Goal: Task Accomplishment & Management: Manage account settings

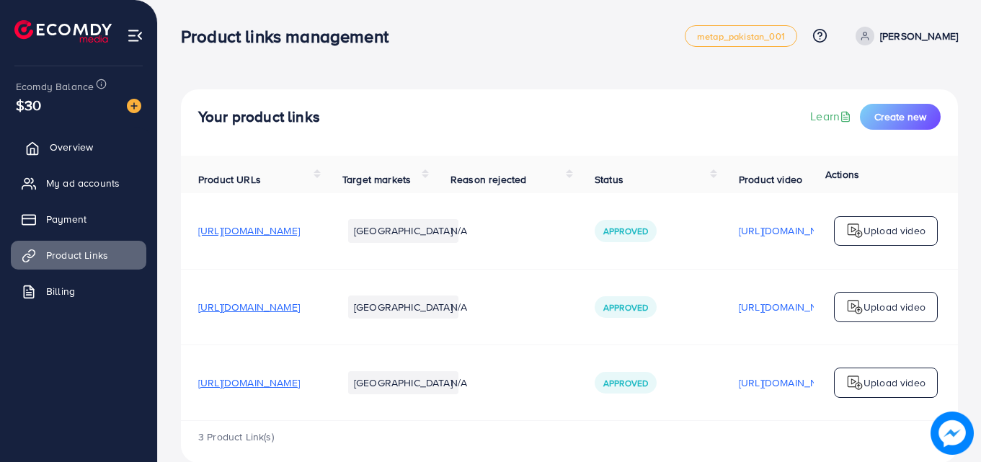
click at [82, 144] on span "Overview" at bounding box center [71, 147] width 43 height 14
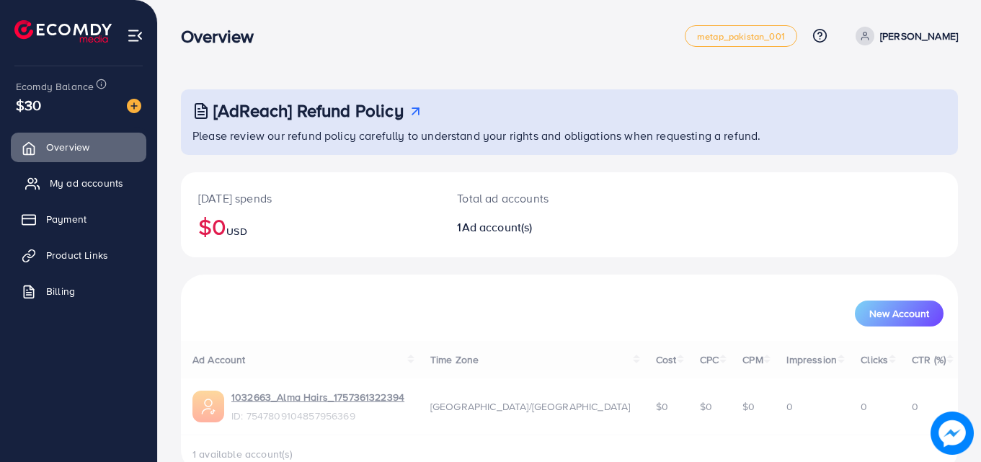
click at [80, 182] on span "My ad accounts" at bounding box center [87, 183] width 74 height 14
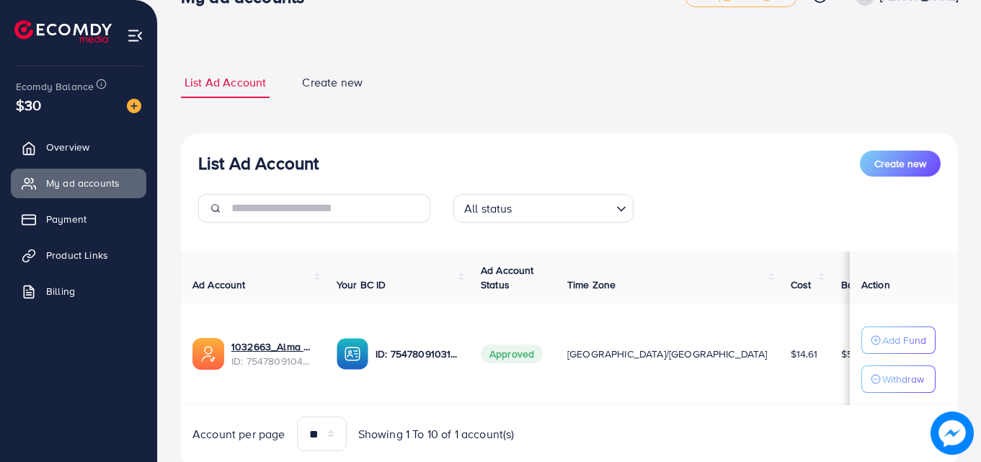
scroll to position [14, 0]
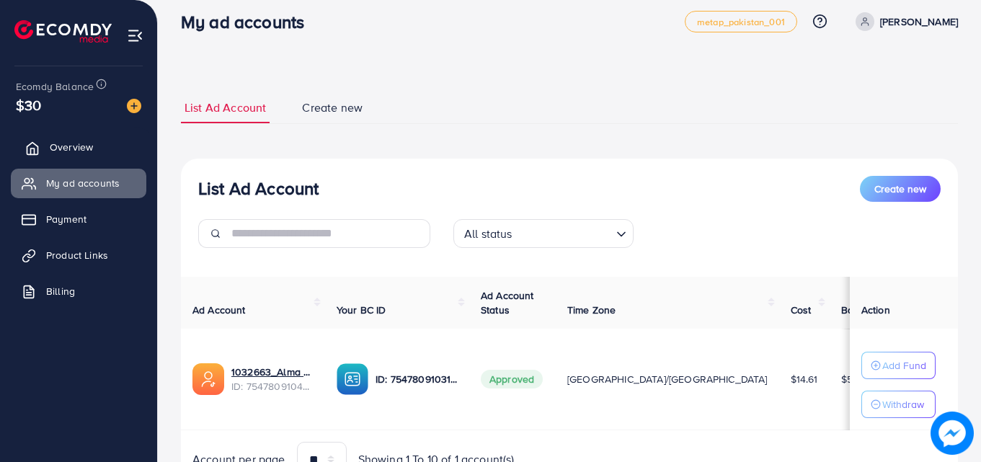
click at [97, 152] on link "Overview" at bounding box center [79, 147] width 136 height 29
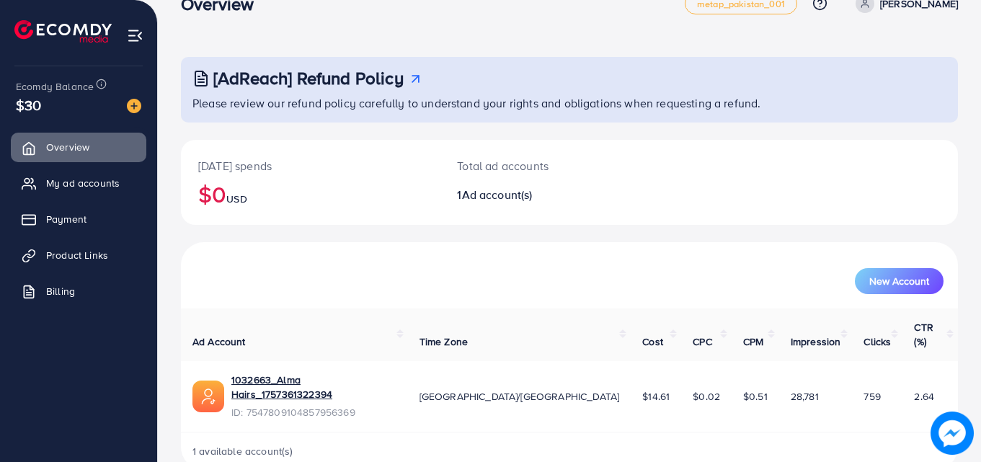
scroll to position [34, 0]
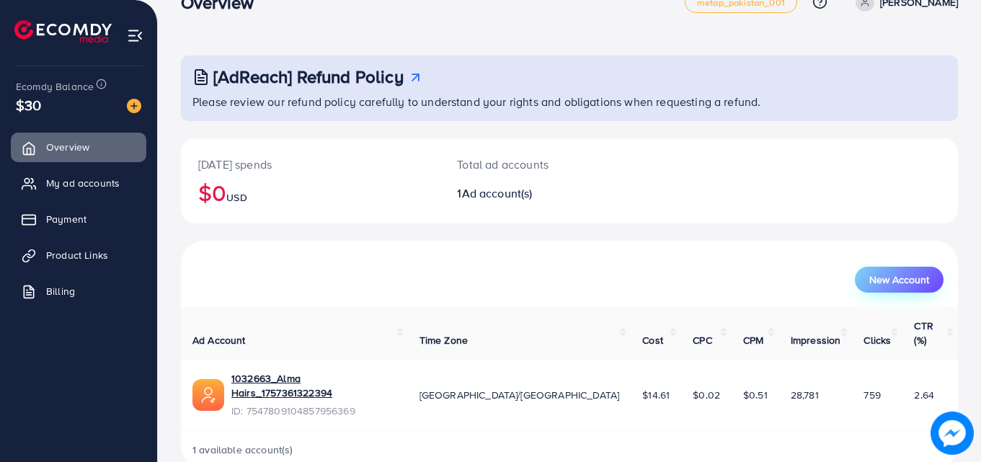
click at [881, 282] on span "New Account" at bounding box center [899, 280] width 60 height 10
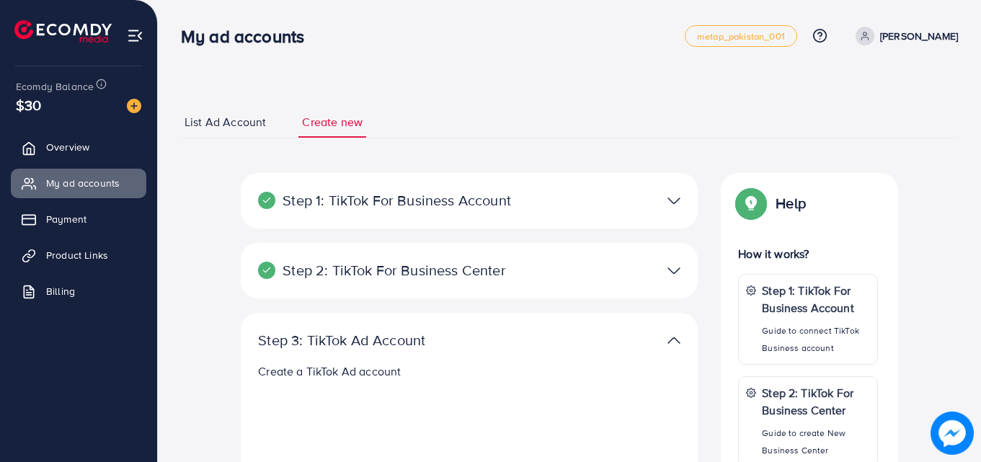
select select
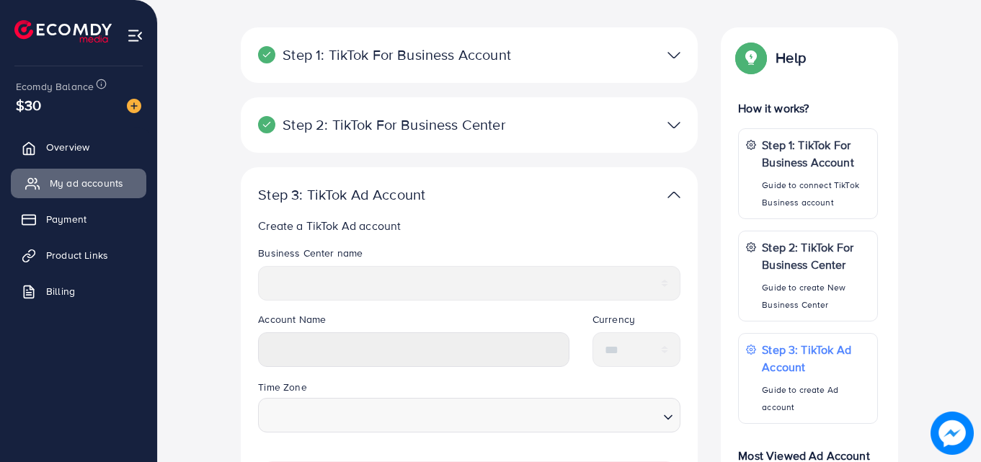
scroll to position [144, 0]
click at [97, 299] on link "Billing" at bounding box center [79, 291] width 136 height 29
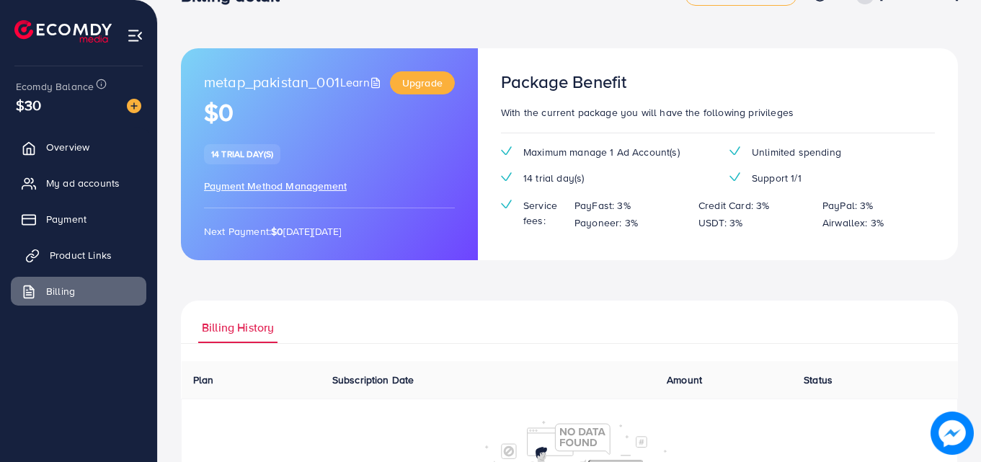
scroll to position [40, 0]
click at [72, 214] on span "Payment" at bounding box center [70, 219] width 40 height 14
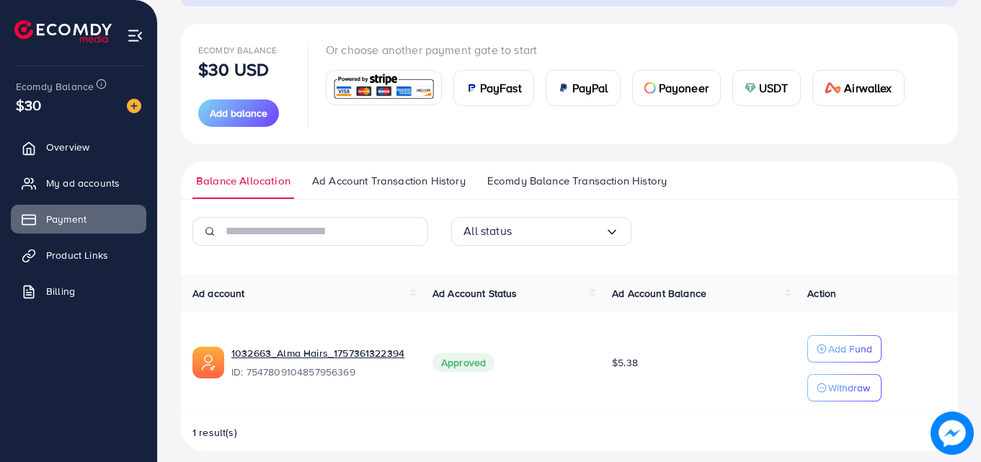
scroll to position [161, 0]
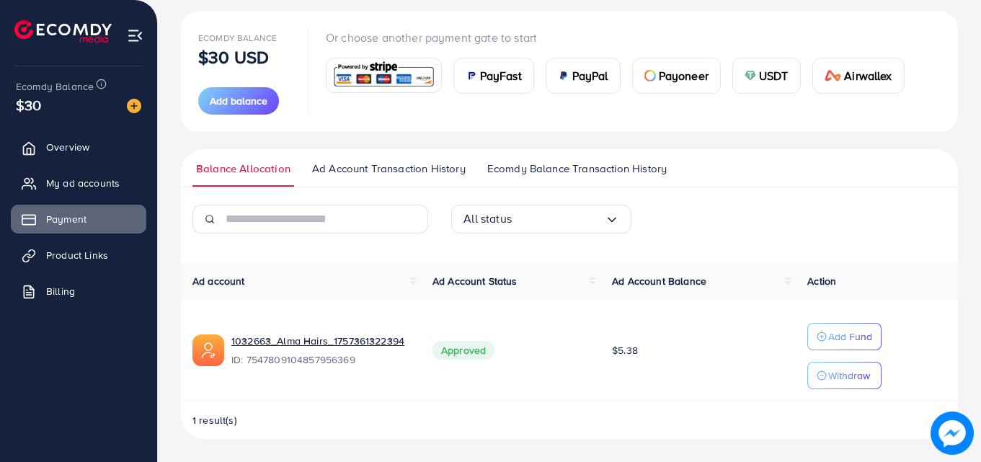
drag, startPoint x: 610, startPoint y: 348, endPoint x: 656, endPoint y: 371, distance: 51.3
click at [662, 354] on td "$5.38" at bounding box center [697, 351] width 195 height 102
click at [646, 384] on td "$5.38" at bounding box center [697, 351] width 195 height 102
click at [833, 340] on p "Add Fund" at bounding box center [850, 336] width 44 height 17
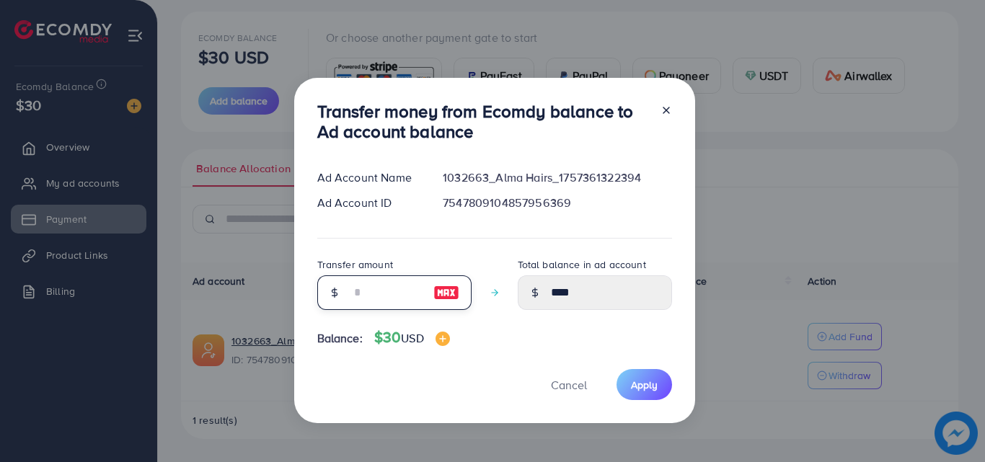
click at [373, 295] on input "number" at bounding box center [386, 292] width 72 height 35
type input "**"
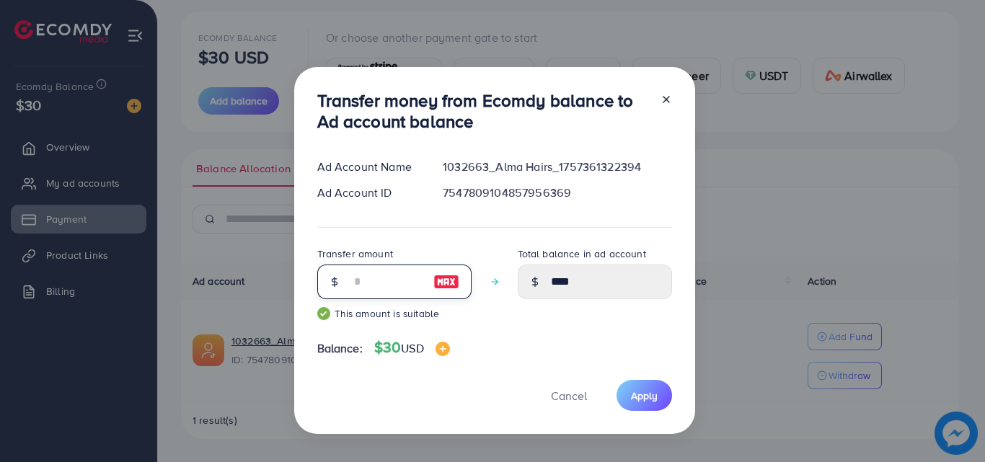
type input "*****"
type input "**"
click at [518, 320] on div "Total balance in ad account *****" at bounding box center [595, 288] width 154 height 87
drag, startPoint x: 639, startPoint y: 397, endPoint x: 569, endPoint y: 357, distance: 80.1
click at [640, 398] on span "Apply" at bounding box center [644, 396] width 27 height 14
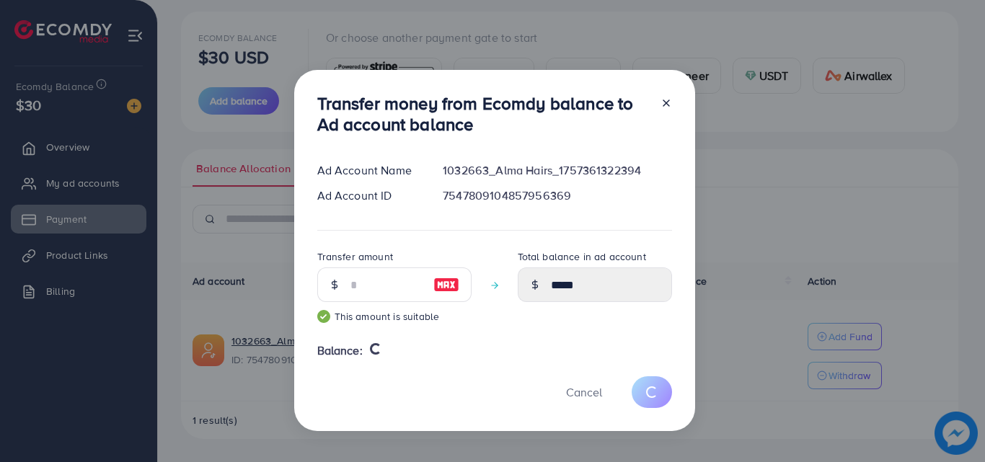
type input "****"
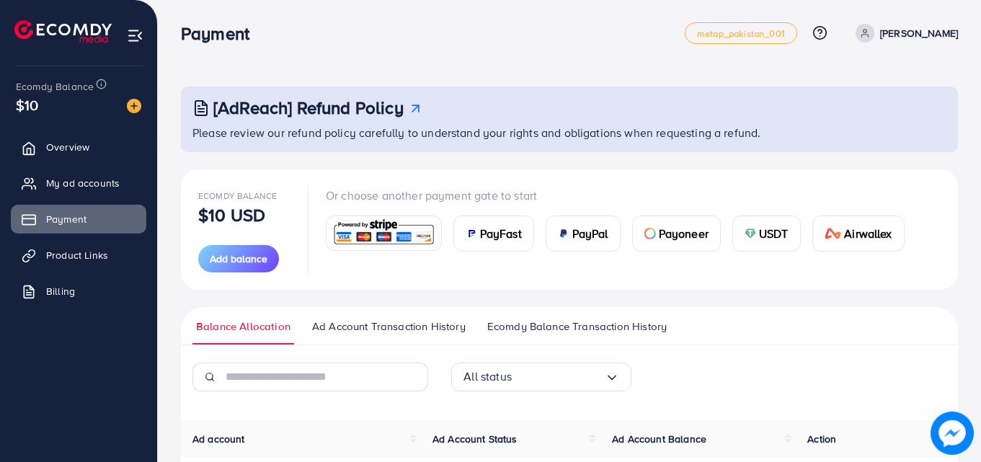
scroll to position [0, 0]
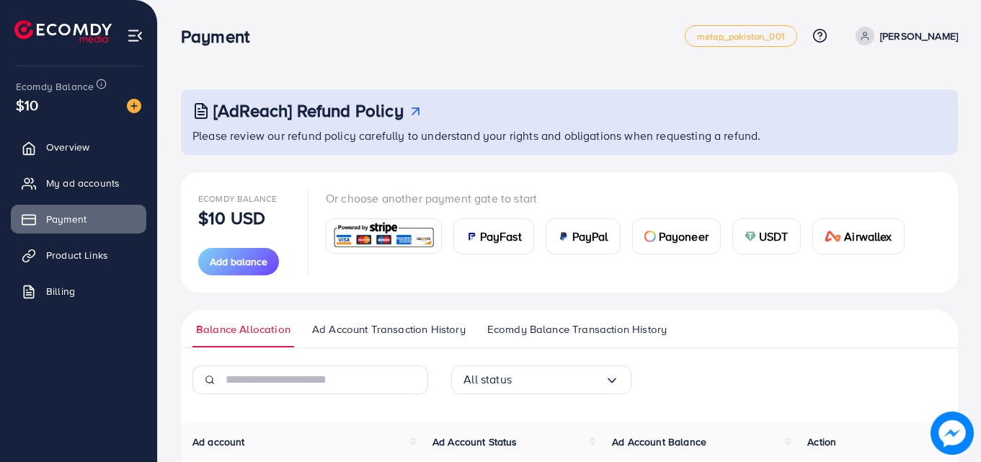
click at [925, 43] on p "[PERSON_NAME]" at bounding box center [919, 35] width 78 height 17
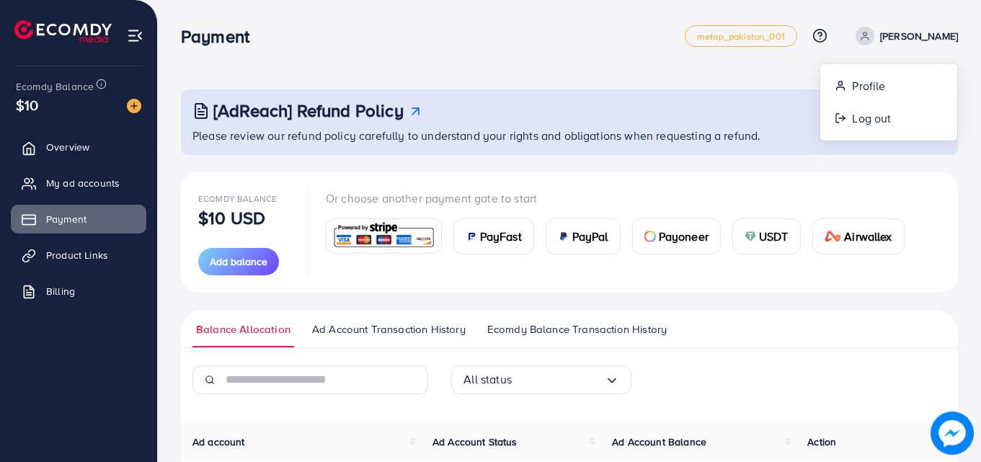
click at [925, 43] on p "[PERSON_NAME]" at bounding box center [919, 35] width 78 height 17
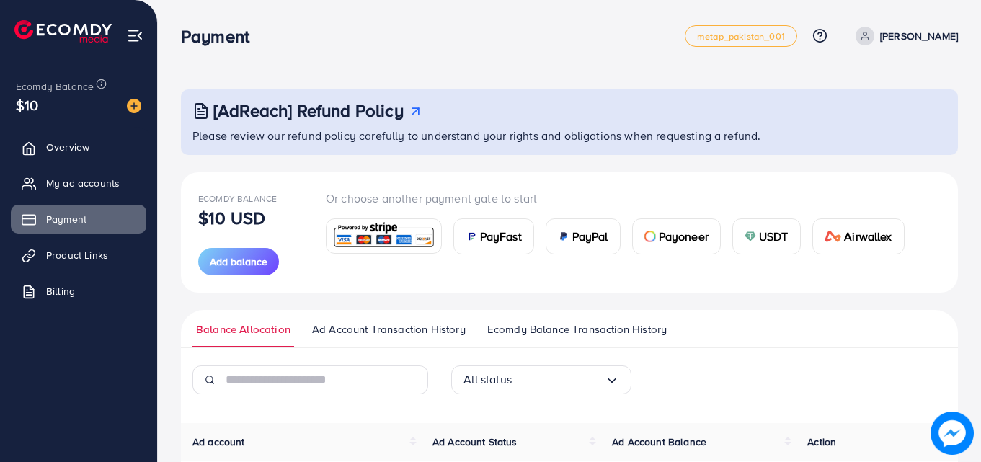
click at [925, 43] on p "[PERSON_NAME]" at bounding box center [919, 35] width 78 height 17
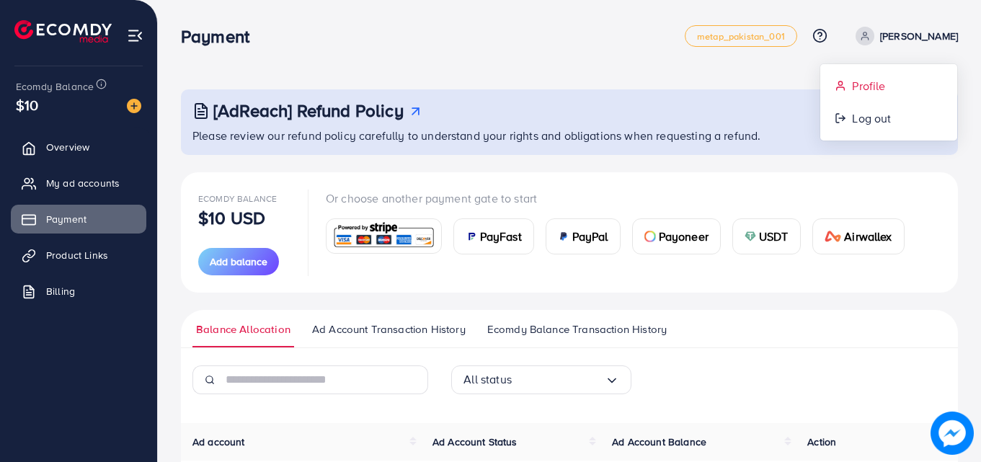
click at [884, 92] on span "Profile" at bounding box center [868, 85] width 33 height 17
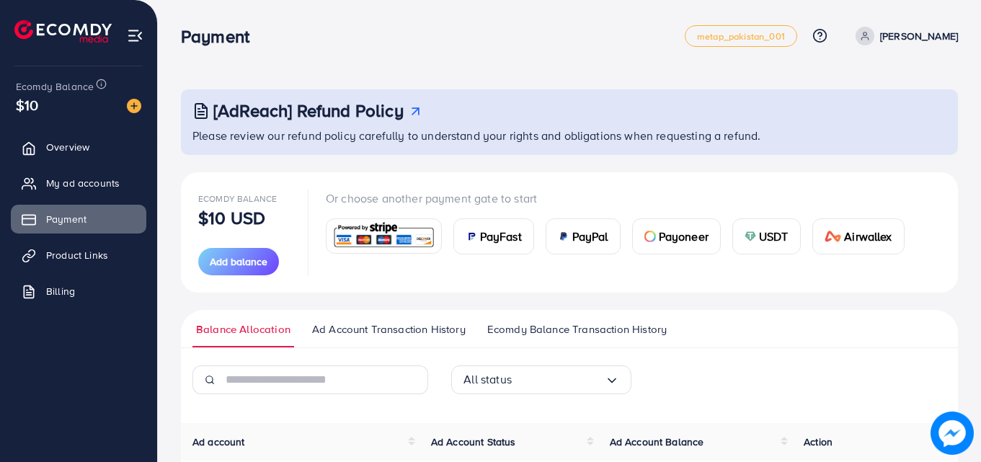
select select "********"
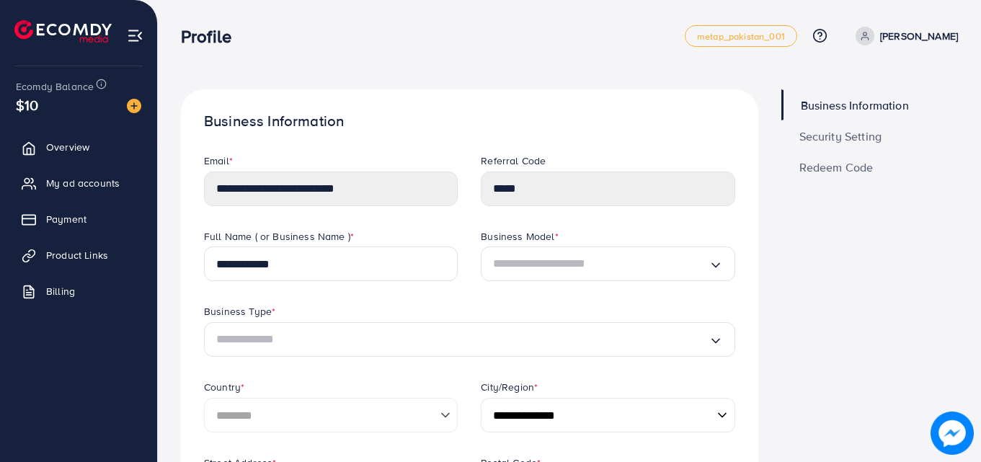
scroll to position [72, 0]
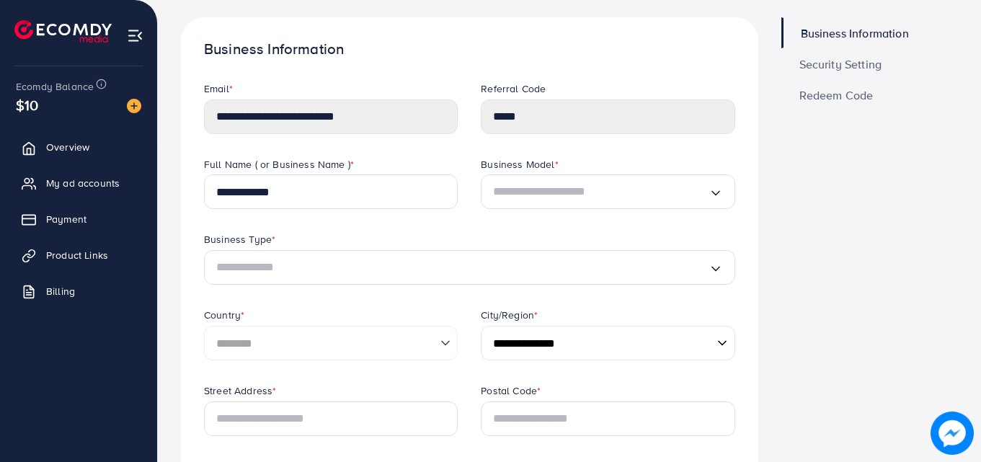
click at [572, 190] on input "Search for option" at bounding box center [600, 191] width 215 height 23
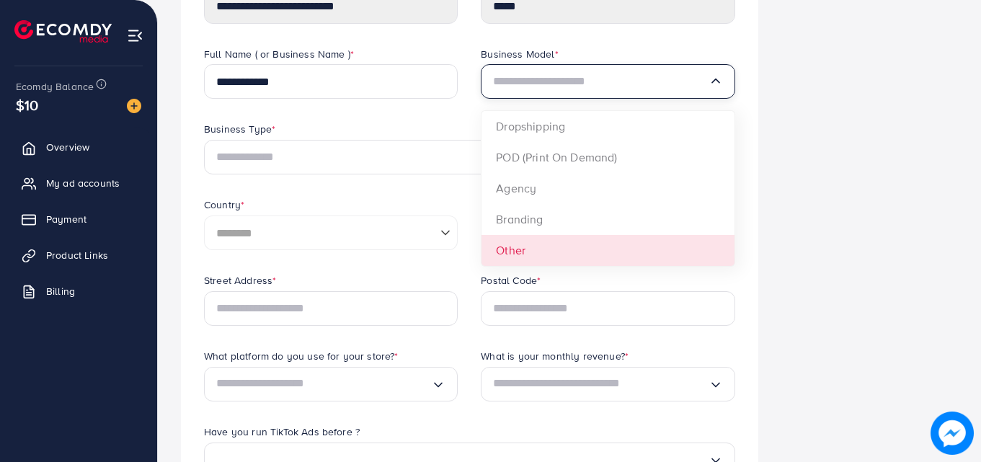
scroll to position [216, 0]
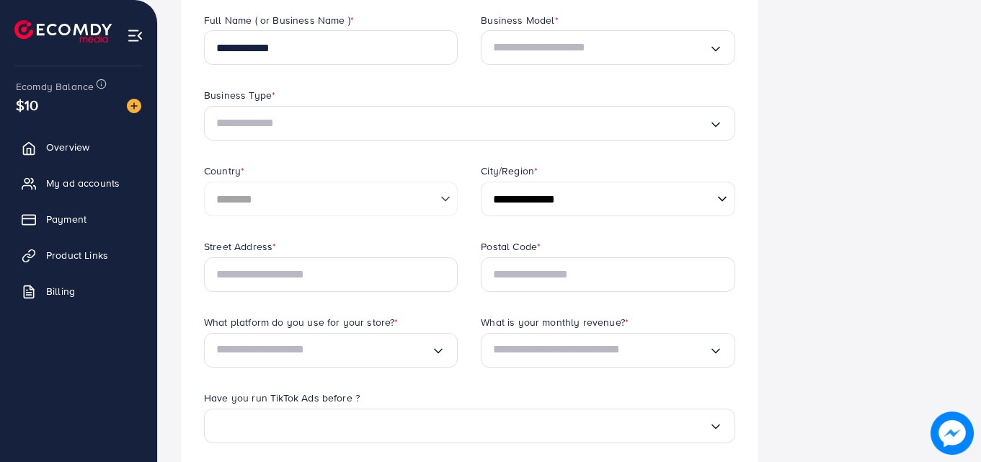
click at [842, 245] on div "Business Information Security Setting Redeem Code" at bounding box center [870, 386] width 200 height 1026
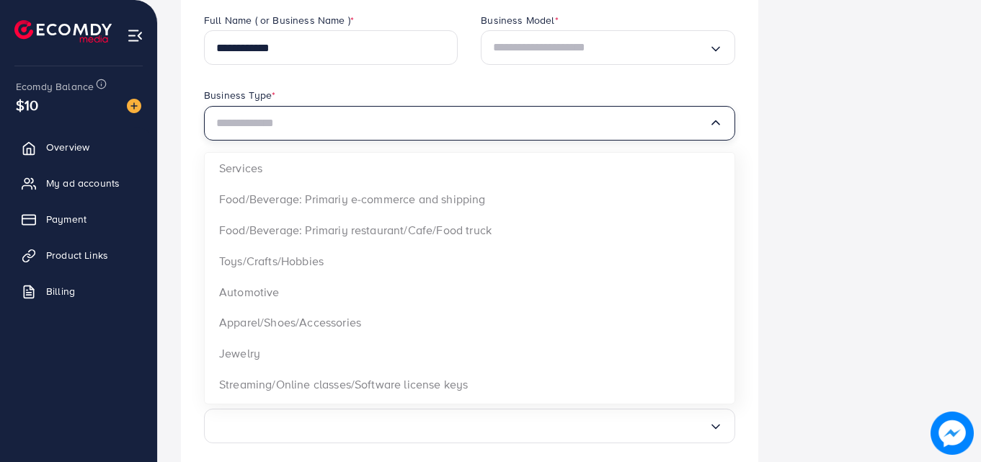
click at [372, 131] on input "Search for option" at bounding box center [462, 123] width 492 height 23
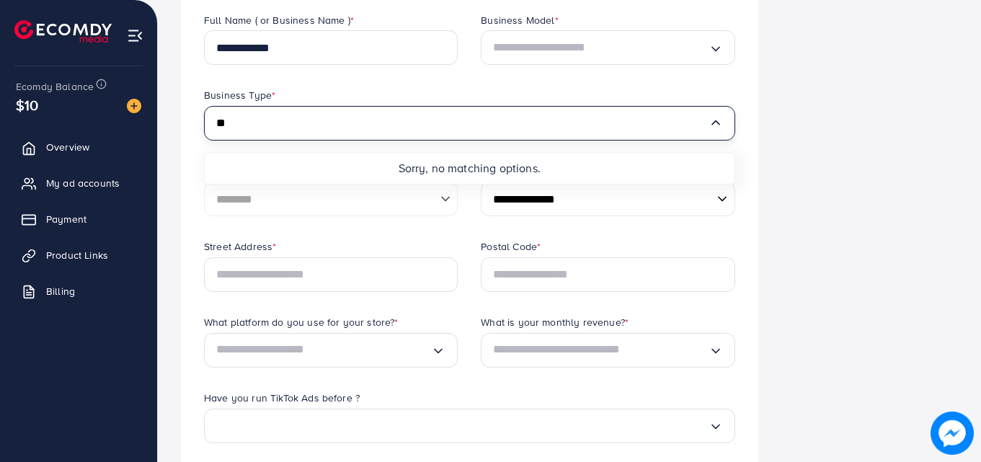
type input "*"
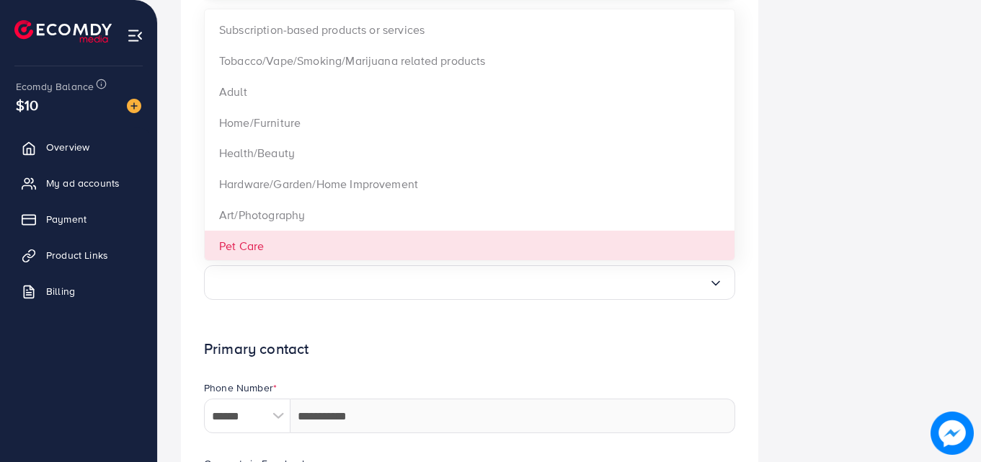
scroll to position [360, 0]
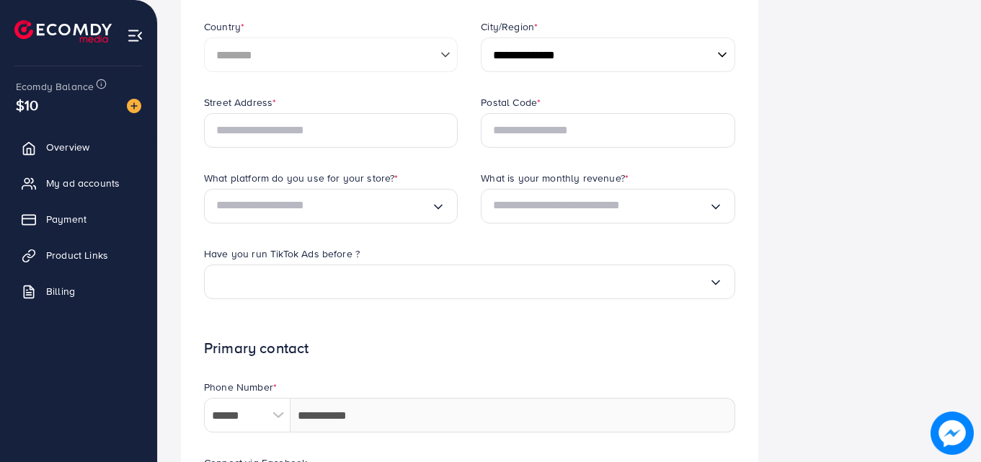
click at [885, 209] on div "Business Information Security Setting Redeem Code" at bounding box center [870, 242] width 200 height 1026
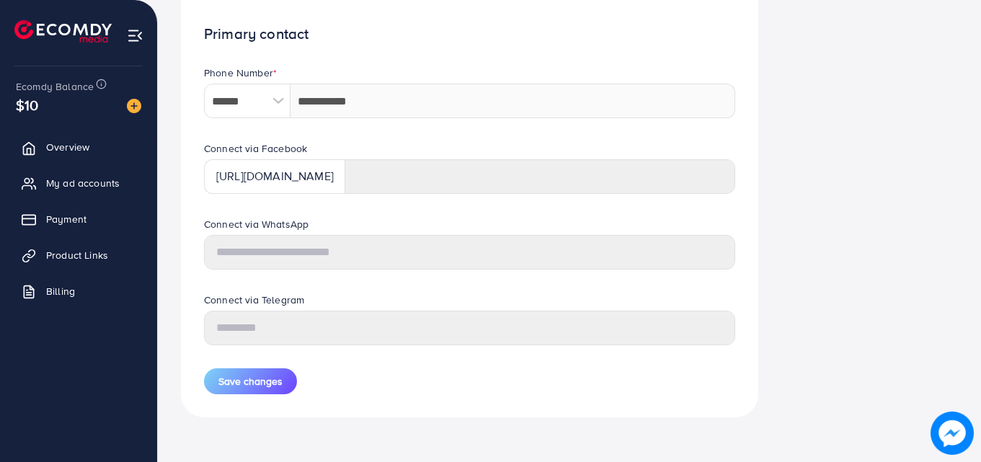
scroll to position [676, 0]
click at [66, 216] on span "Payment" at bounding box center [70, 219] width 40 height 14
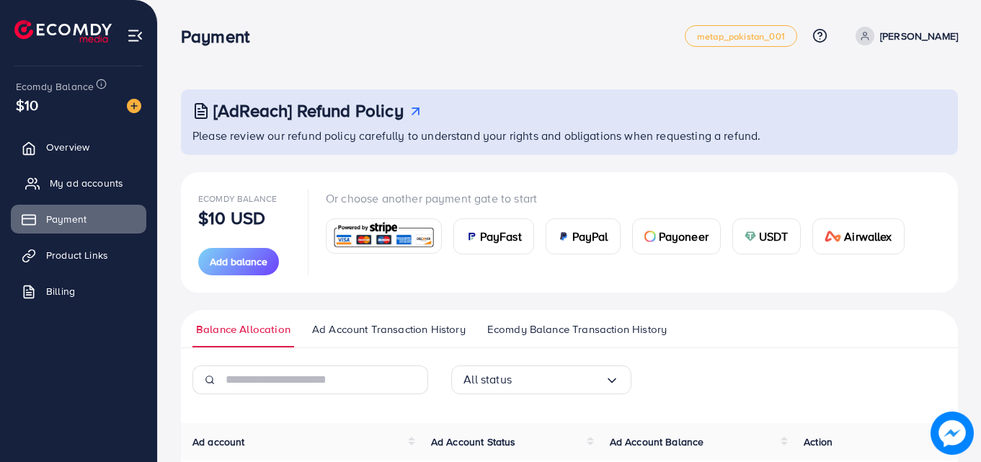
click at [54, 181] on span "My ad accounts" at bounding box center [87, 183] width 74 height 14
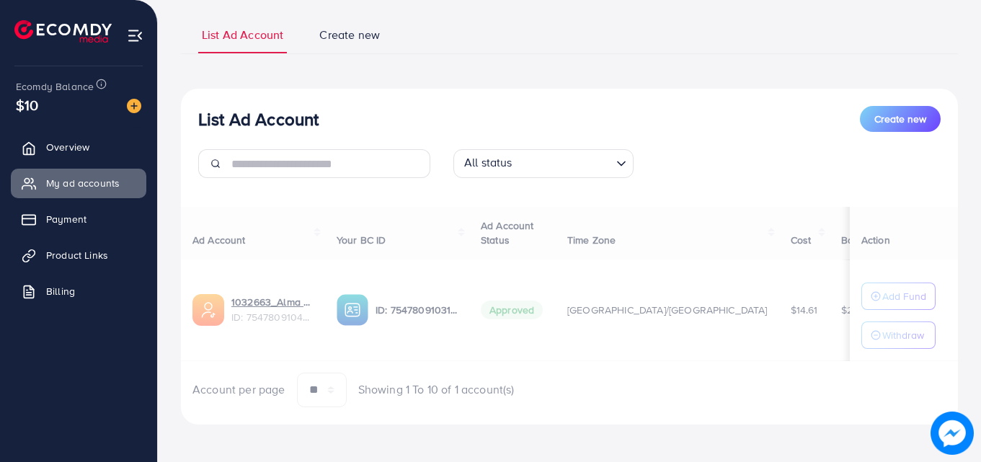
scroll to position [94, 0]
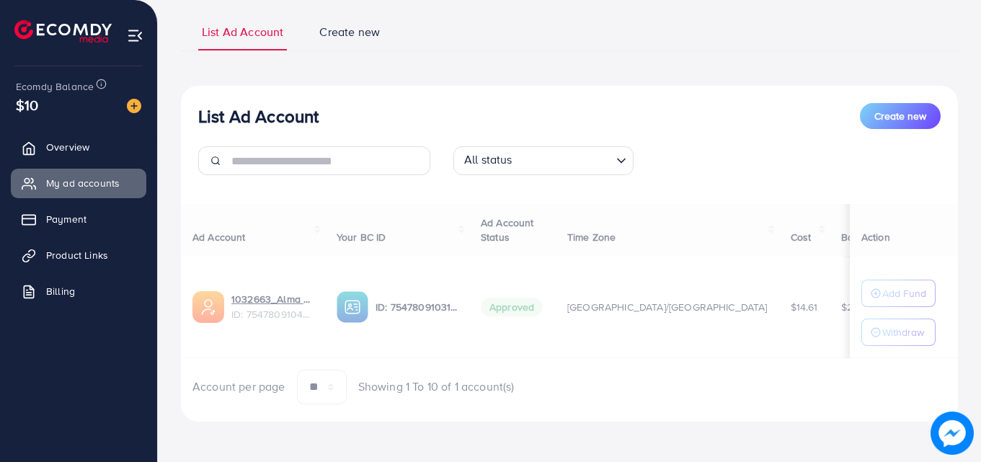
select select
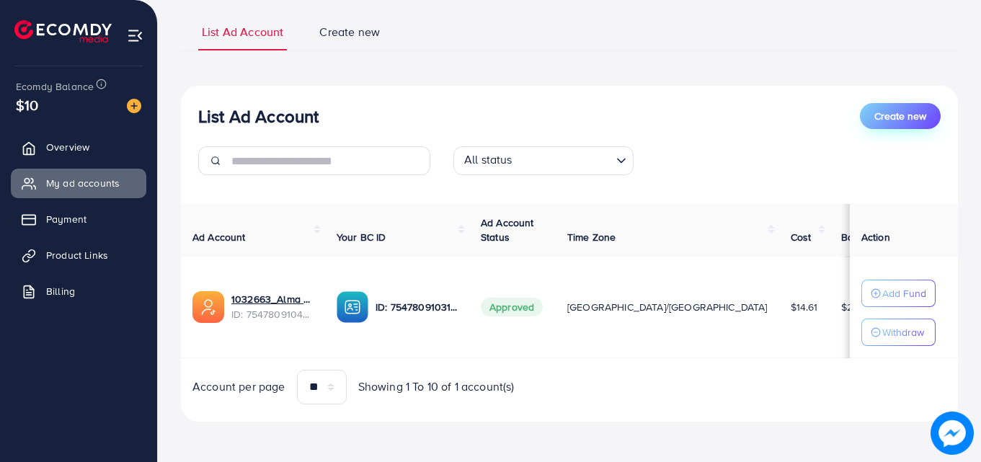
click at [895, 120] on span "Create new" at bounding box center [900, 116] width 52 height 14
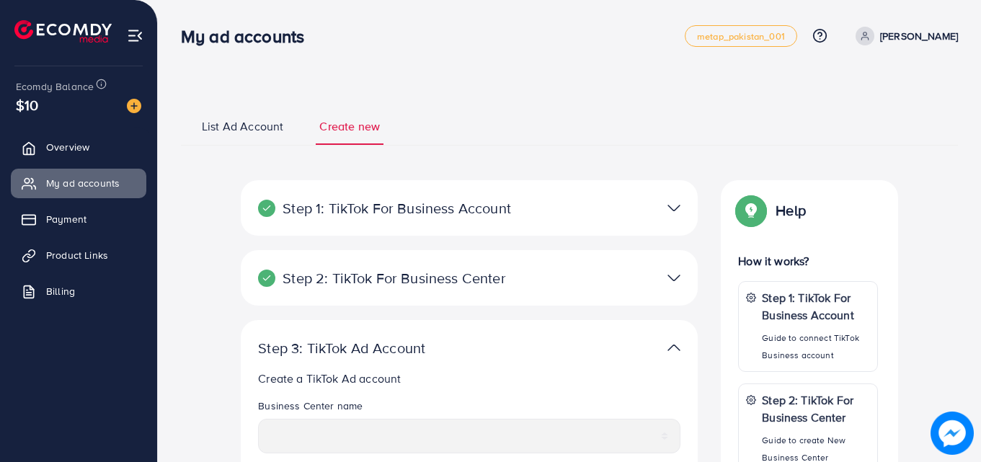
click at [665, 350] on div at bounding box center [618, 347] width 148 height 21
click at [673, 278] on img at bounding box center [674, 277] width 13 height 21
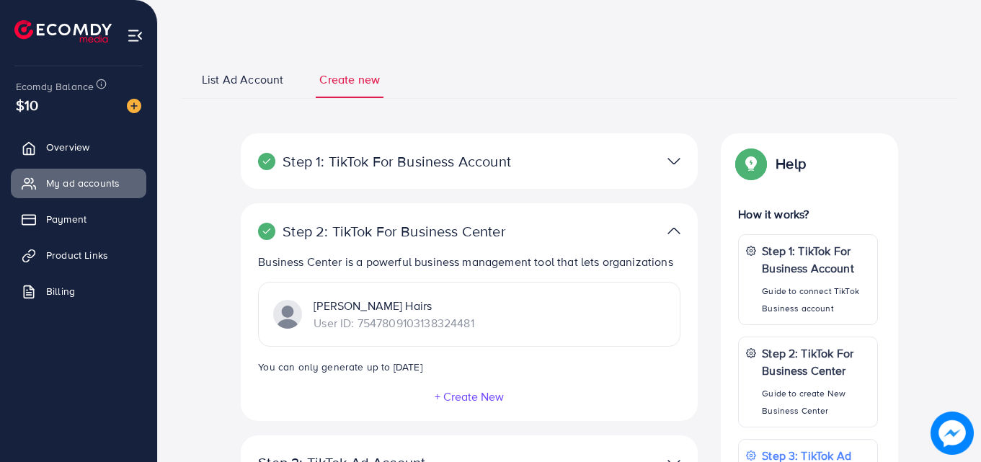
scroll to position [144, 0]
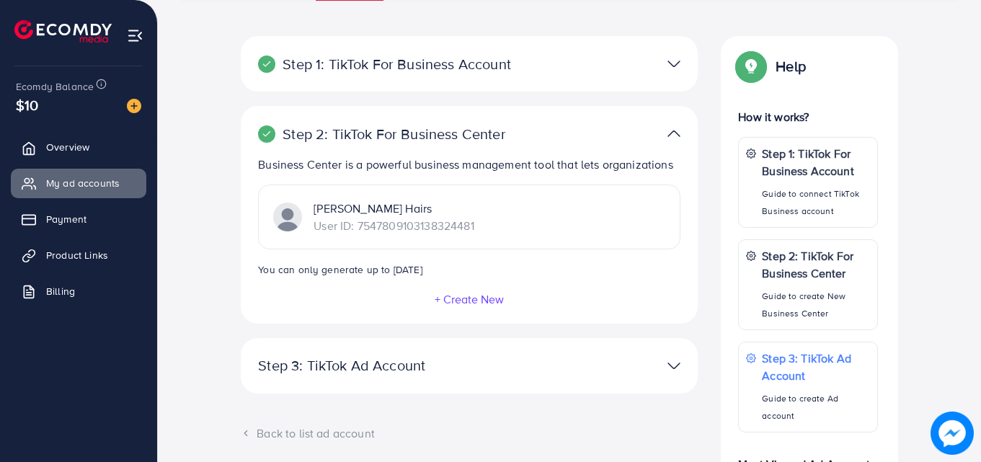
click at [666, 74] on div at bounding box center [618, 63] width 148 height 21
click at [675, 70] on img at bounding box center [674, 63] width 13 height 21
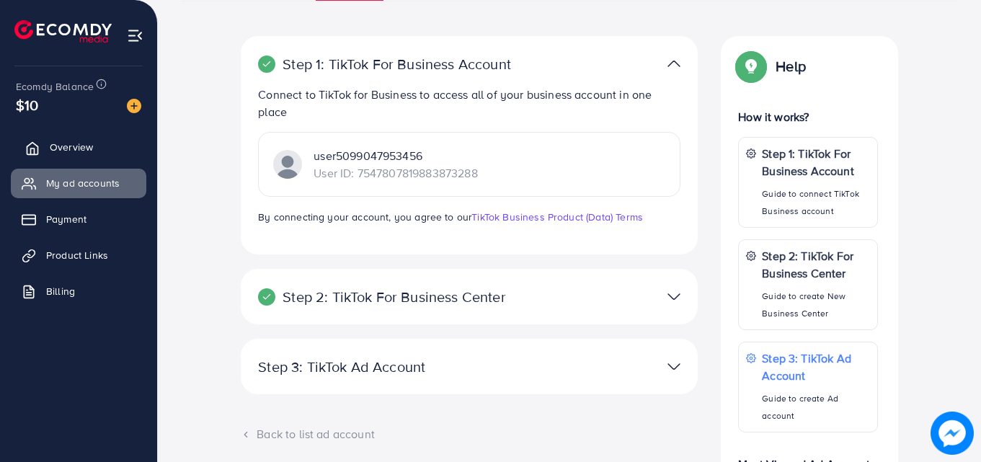
click at [73, 157] on link "Overview" at bounding box center [79, 147] width 136 height 29
